Goal: Use online tool/utility

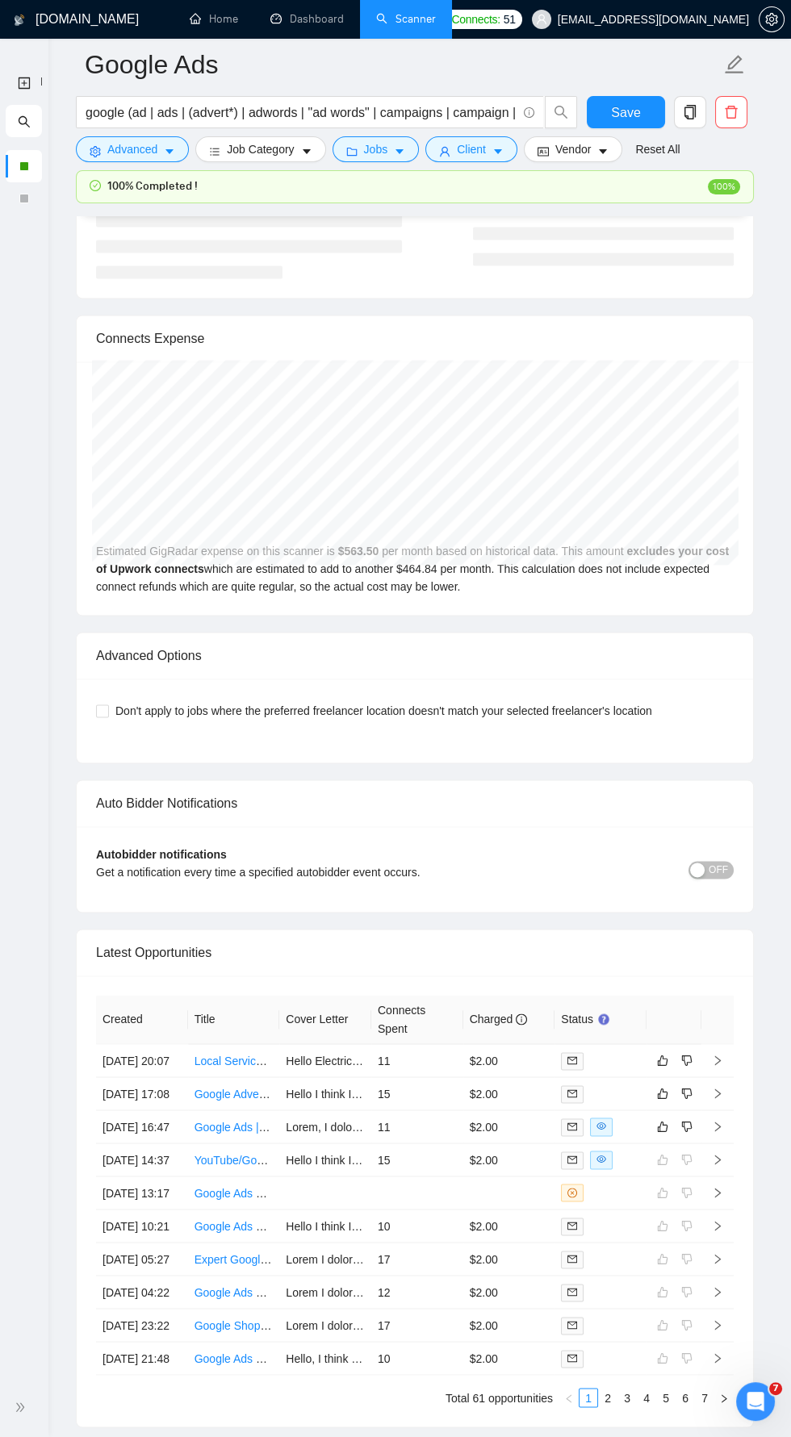
scroll to position [3560, 0]
